Goal: Transaction & Acquisition: Purchase product/service

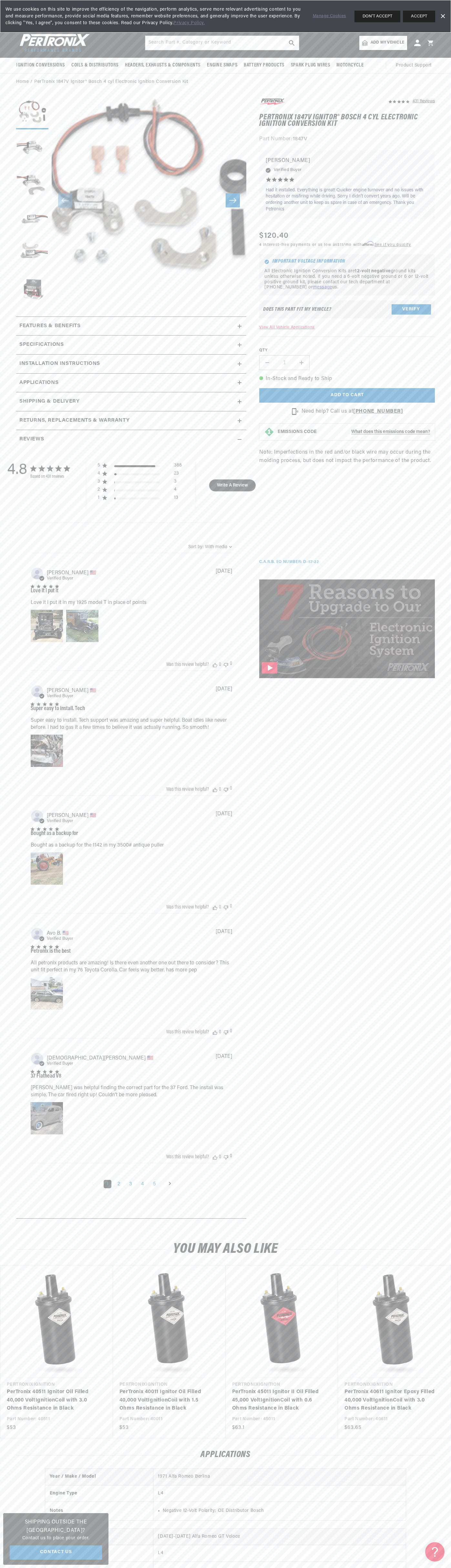
click at [42, 27] on div "We use cookies on this site to improve the efficiency of the navigation, perfor…" at bounding box center [226, 16] width 451 height 32
click at [431, 251] on div "431 Reviews" at bounding box center [347, 393] width 176 height 591
click at [293, 1568] on html "Skip to content Your cart Your cart is empty Get the right parts the first time…" at bounding box center [226, 784] width 451 height 1568
click at [20, 488] on div "4.8 4.8 out of 5 stars 431 total reviews Based on 431 reviews 5 388 4 23 3 3 2 …" at bounding box center [102, 486] width 189 height 48
